Goal: Feedback & Contribution: Leave review/rating

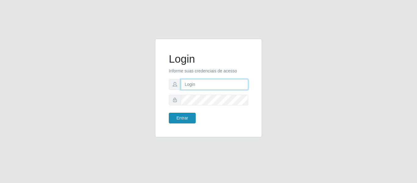
type input "precobom@rejane"
click at [176, 116] on button "Entrar" at bounding box center [182, 118] width 27 height 11
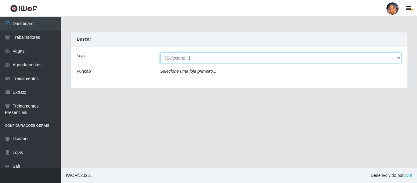
drag, startPoint x: 205, startPoint y: 56, endPoint x: 205, endPoint y: 63, distance: 6.4
click at [205, 57] on select "[Selecione...] Supermercado Preço Bom" at bounding box center [280, 58] width 241 height 11
select select "169"
click at [160, 53] on select "[Selecione...] Supermercado Preço Bom" at bounding box center [280, 58] width 241 height 11
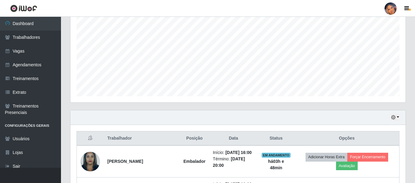
scroll to position [209, 0]
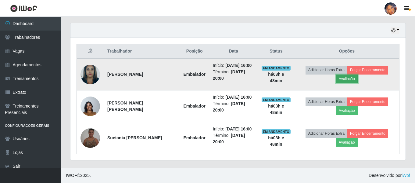
click at [342, 76] on button "Avaliação" at bounding box center [347, 78] width 22 height 9
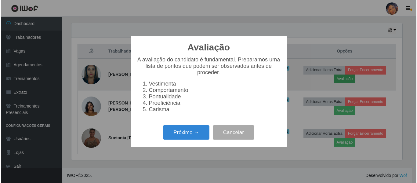
scroll to position [127, 332]
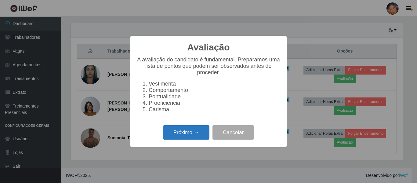
drag, startPoint x: 189, startPoint y: 134, endPoint x: 193, endPoint y: 131, distance: 5.0
click at [193, 131] on button "Próximo →" at bounding box center [186, 132] width 46 height 14
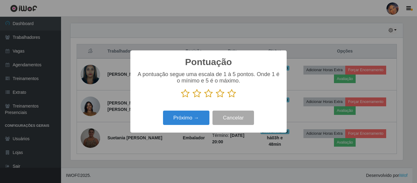
scroll to position [305117, 304912]
click at [233, 96] on icon at bounding box center [231, 93] width 9 height 9
click at [227, 98] on input "radio" at bounding box center [227, 98] width 0 height 0
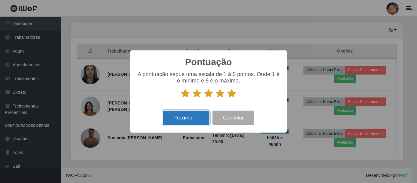
click at [197, 117] on button "Próximo →" at bounding box center [186, 117] width 46 height 14
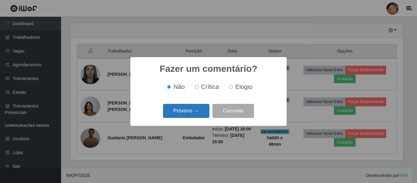
click at [198, 114] on button "Próximo →" at bounding box center [186, 111] width 46 height 14
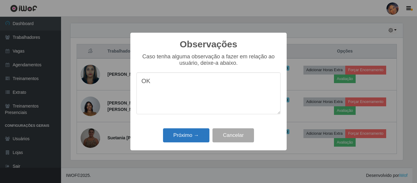
type textarea "OK"
click at [189, 136] on button "Próximo →" at bounding box center [186, 135] width 46 height 14
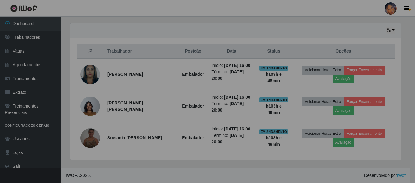
scroll to position [127, 335]
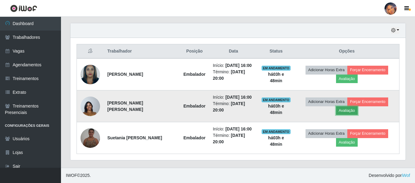
click at [349, 110] on button "Avaliação" at bounding box center [347, 110] width 22 height 9
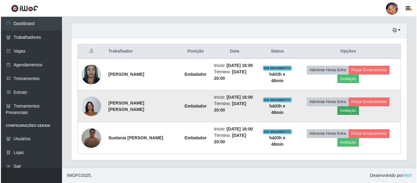
scroll to position [127, 332]
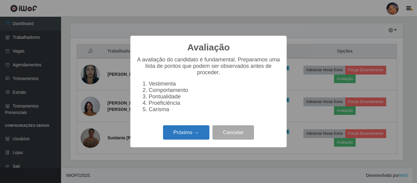
click at [185, 136] on button "Próximo →" at bounding box center [186, 132] width 46 height 14
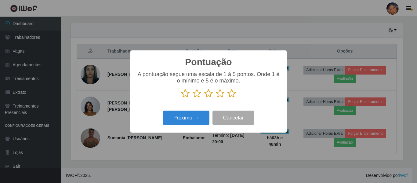
click at [230, 95] on icon at bounding box center [231, 93] width 9 height 9
click at [227, 98] on input "radio" at bounding box center [227, 98] width 0 height 0
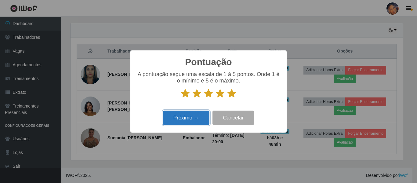
click at [192, 114] on button "Próximo →" at bounding box center [186, 117] width 46 height 14
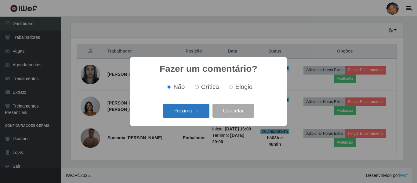
click at [193, 113] on button "Próximo →" at bounding box center [186, 111] width 46 height 14
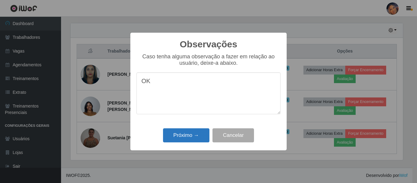
type textarea "OK"
click at [188, 135] on button "Próximo →" at bounding box center [186, 135] width 46 height 14
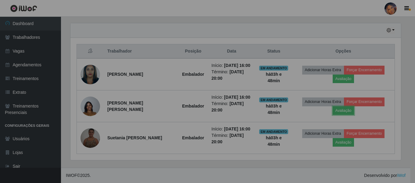
scroll to position [127, 335]
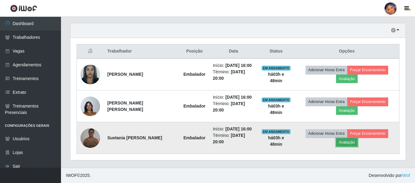
click at [343, 143] on button "Avaliação" at bounding box center [347, 142] width 22 height 9
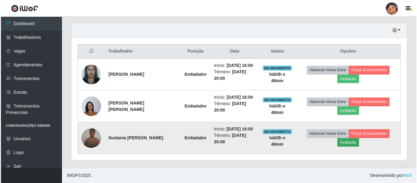
scroll to position [127, 332]
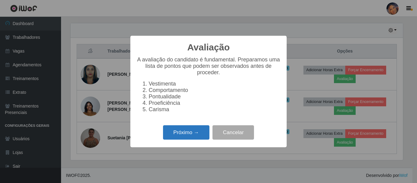
click at [186, 137] on button "Próximo →" at bounding box center [186, 132] width 46 height 14
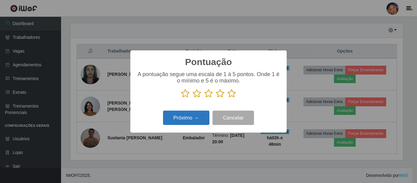
scroll to position [305117, 304912]
click at [229, 94] on icon at bounding box center [231, 93] width 9 height 9
click at [227, 98] on input "radio" at bounding box center [227, 98] width 0 height 0
click at [188, 118] on button "Próximo →" at bounding box center [186, 117] width 46 height 14
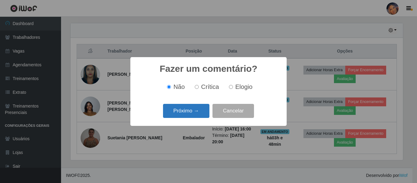
click at [191, 113] on button "Próximo →" at bounding box center [186, 111] width 46 height 14
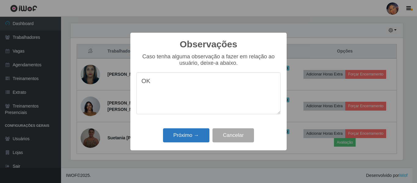
type textarea "OK"
click at [191, 135] on button "Próximo →" at bounding box center [186, 135] width 46 height 14
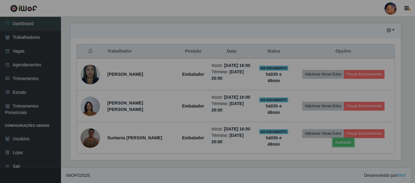
scroll to position [127, 335]
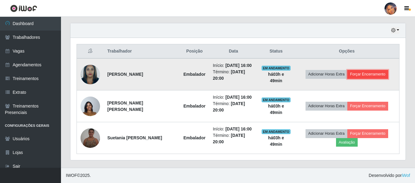
click at [365, 72] on button "Forçar Encerramento" at bounding box center [368, 74] width 41 height 9
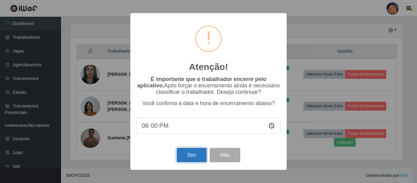
click at [185, 152] on button "Sim" at bounding box center [192, 155] width 30 height 14
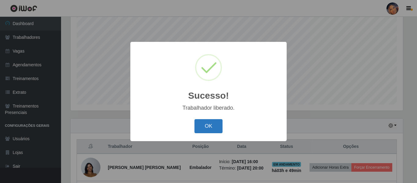
click at [202, 125] on button "OK" at bounding box center [208, 126] width 28 height 14
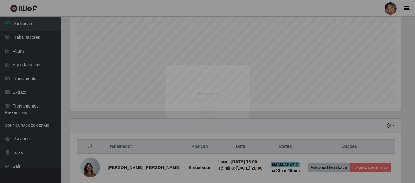
scroll to position [0, 0]
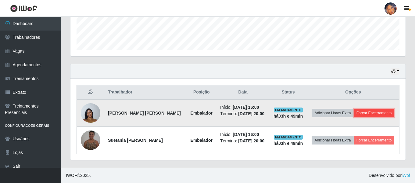
click at [369, 112] on button "Forçar Encerramento" at bounding box center [374, 113] width 41 height 9
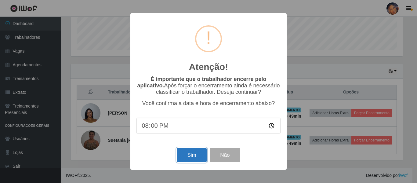
click at [195, 156] on button "Sim" at bounding box center [192, 155] width 30 height 14
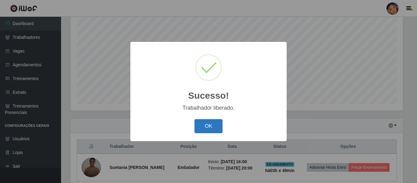
click at [211, 125] on button "OK" at bounding box center [208, 126] width 28 height 14
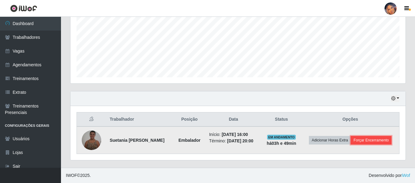
click at [368, 138] on button "Forçar Encerramento" at bounding box center [371, 140] width 41 height 9
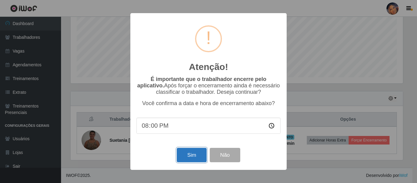
click at [194, 151] on button "Sim" at bounding box center [192, 155] width 30 height 14
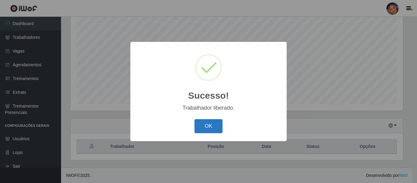
click at [213, 129] on button "OK" at bounding box center [208, 126] width 28 height 14
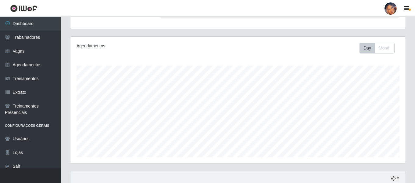
scroll to position [114, 0]
